Goal: Transaction & Acquisition: Purchase product/service

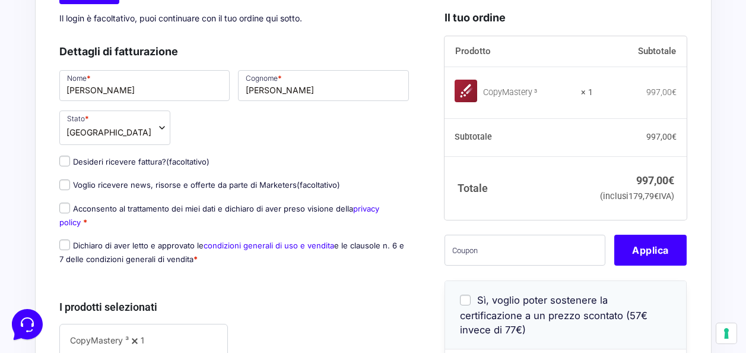
scroll to position [237, 0]
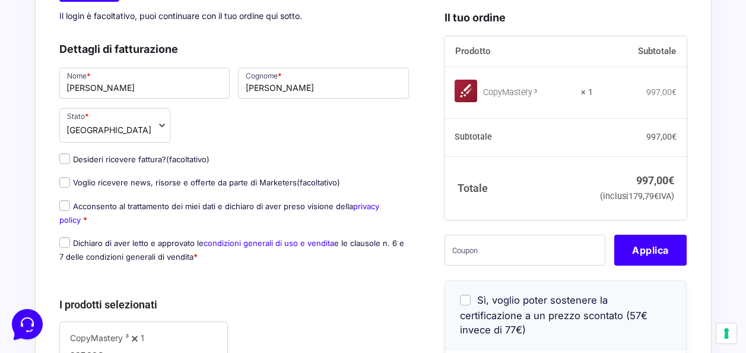
click at [71, 211] on label "Acconsento al trattamento dei miei dati e dichiaro di aver preso visione della …" at bounding box center [219, 212] width 320 height 23
click at [70, 211] on input "Acconsento al trattamento dei miei dati e dichiaro di aver preso visione della …" at bounding box center [64, 205] width 11 height 11
checkbox input "true"
click at [64, 248] on input "Dichiaro di aver letto e approvato le condizioni generali di uso e vendita e le…" at bounding box center [64, 242] width 11 height 11
checkbox input "true"
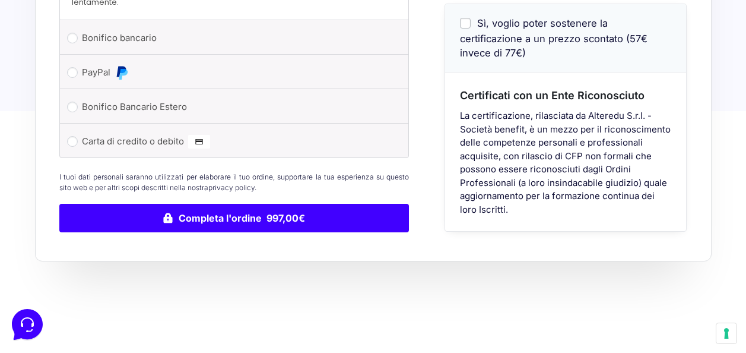
scroll to position [712, 0]
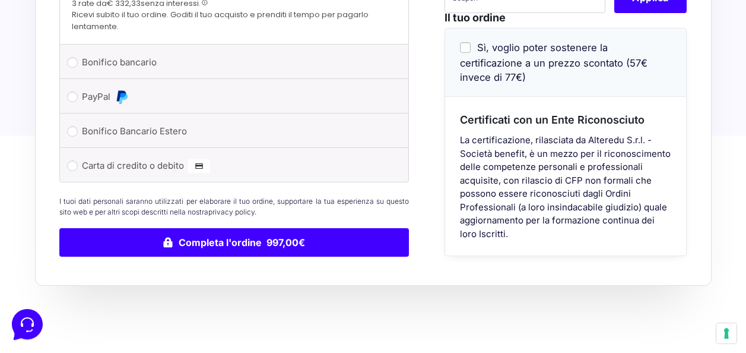
click at [79, 72] on li "Bonifico bancario Effettua il pagamento con questi dati. IBAN: [FINANCIAL_ID] I…" at bounding box center [234, 62] width 349 height 34
click at [75, 65] on input "Bonifico bancario" at bounding box center [72, 62] width 11 height 11
radio input "true"
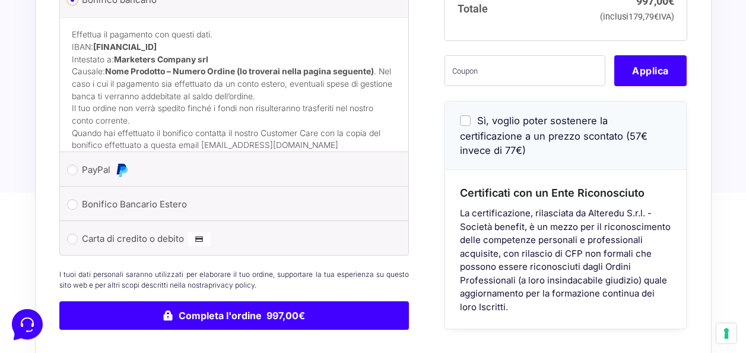
scroll to position [702, 0]
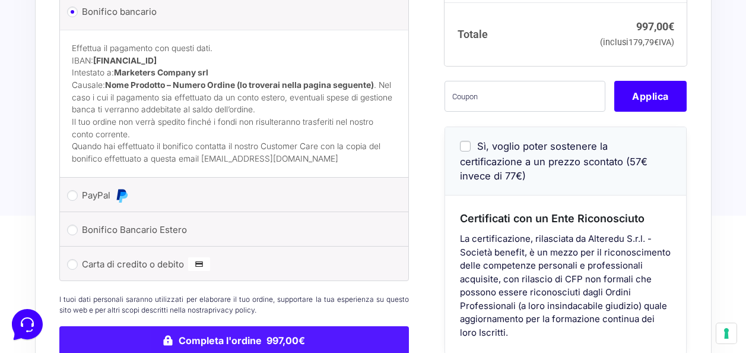
click at [322, 339] on button "Completa l'ordine 997,00€" at bounding box center [234, 340] width 350 height 28
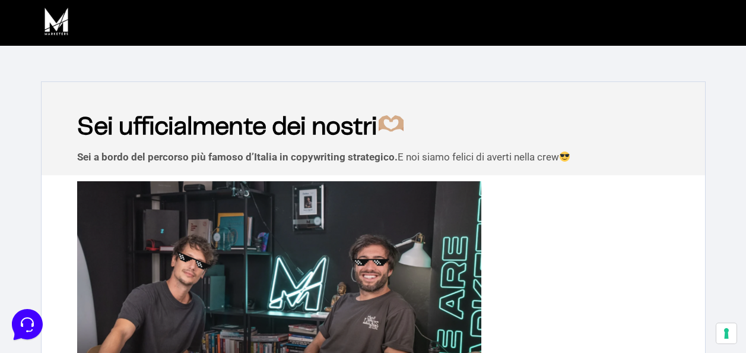
click at [49, 21] on img at bounding box center [56, 21] width 31 height 31
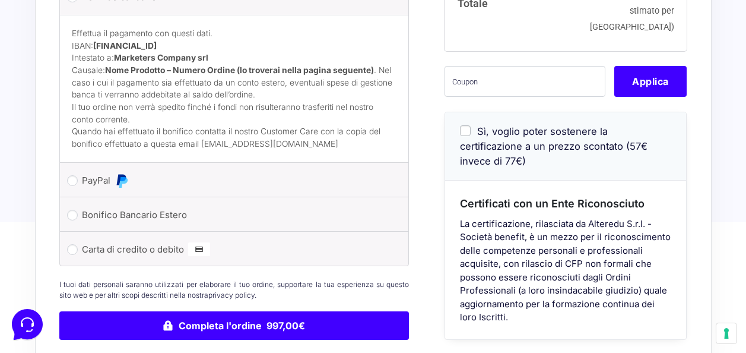
scroll to position [612, 0]
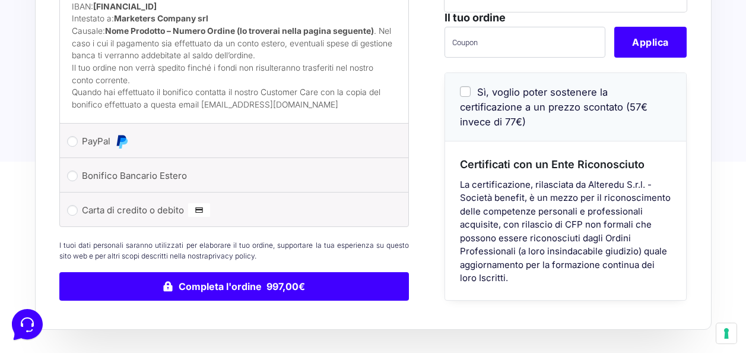
click at [153, 179] on label "Bonifico Bancario Estero" at bounding box center [232, 176] width 301 height 18
click at [78, 179] on input "Bonifico Bancario Estero" at bounding box center [72, 175] width 11 height 11
radio input "true"
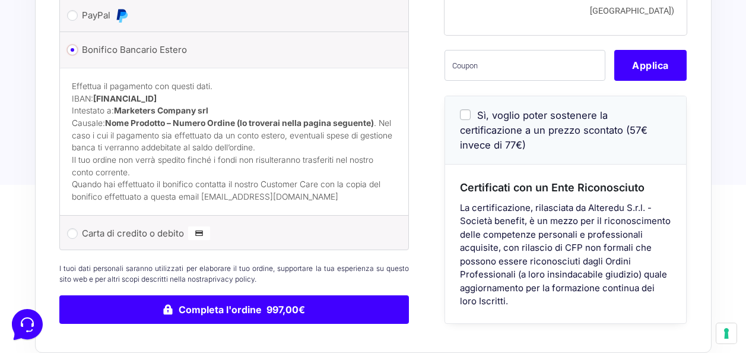
scroll to position [654, 0]
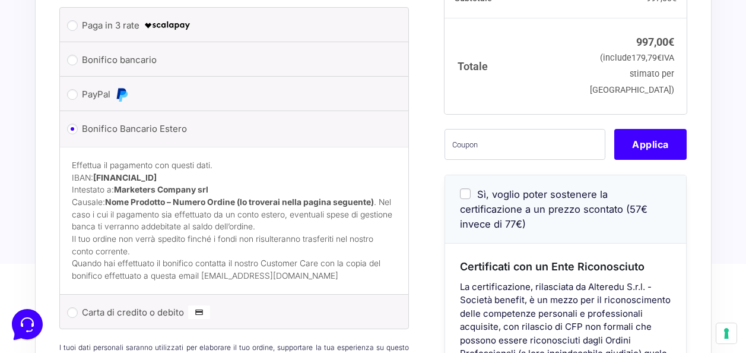
click at [83, 66] on label "Bonifico bancario" at bounding box center [232, 60] width 301 height 18
click at [78, 65] on input "Bonifico bancario" at bounding box center [72, 60] width 11 height 11
radio input "true"
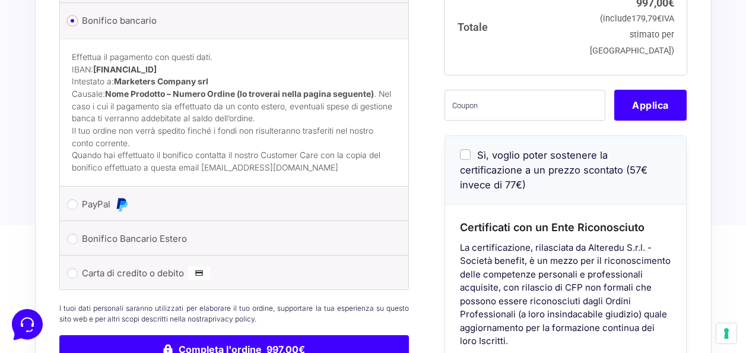
scroll to position [595, 0]
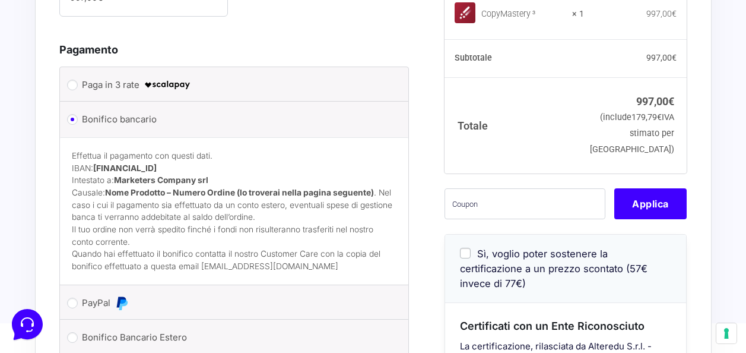
click at [165, 204] on p "Effettua il pagamento con questi dati. IBAN: IT60T0200832650000104617588 Intest…" at bounding box center [234, 187] width 325 height 74
click at [123, 128] on label "Bonifico bancario" at bounding box center [232, 119] width 301 height 18
click at [78, 125] on input "Bonifico bancario" at bounding box center [72, 119] width 11 height 11
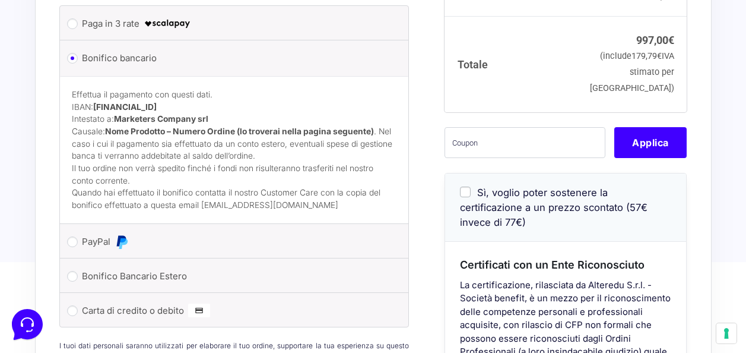
scroll to position [655, 0]
